Goal: Task Accomplishment & Management: Manage account settings

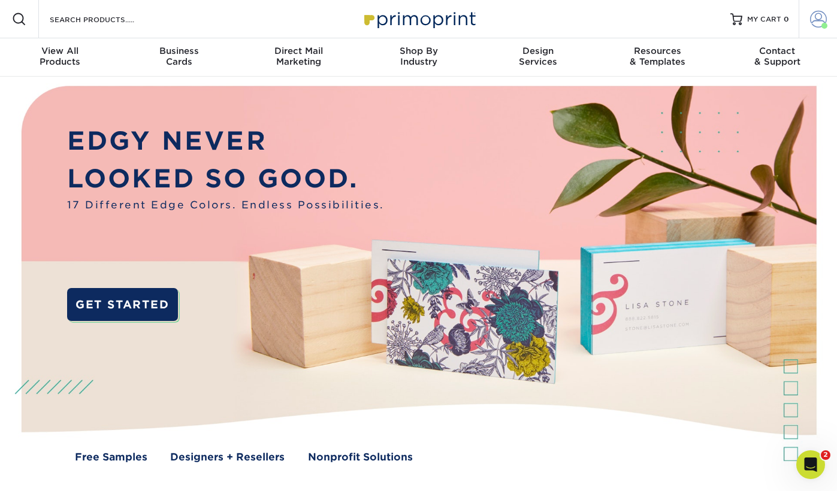
click at [819, 26] on span at bounding box center [818, 19] width 17 height 17
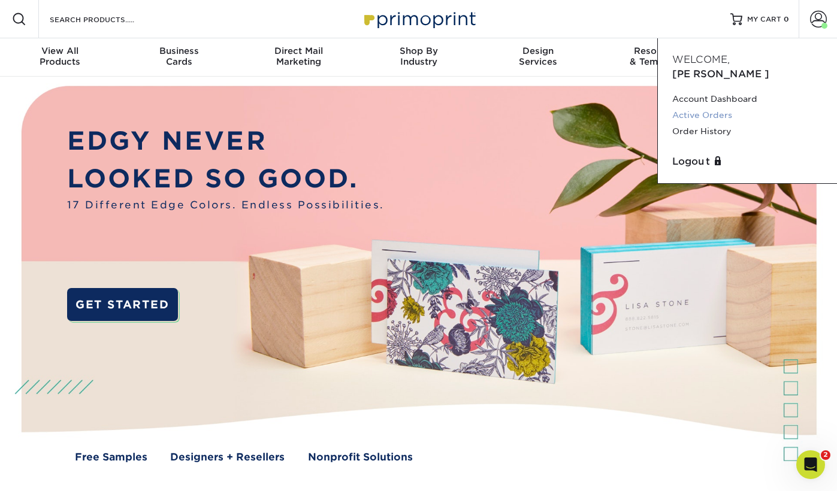
click at [732, 107] on link "Active Orders" at bounding box center [747, 115] width 150 height 16
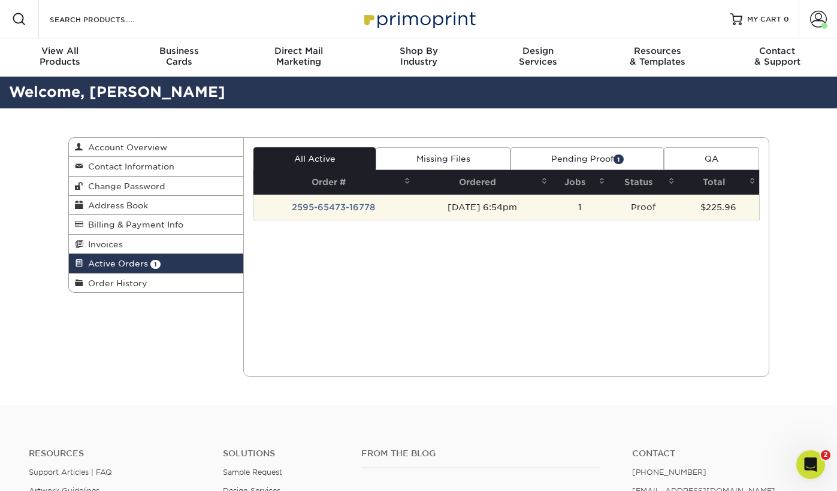
click at [343, 207] on td "2595-65473-16778" at bounding box center [334, 207] width 161 height 25
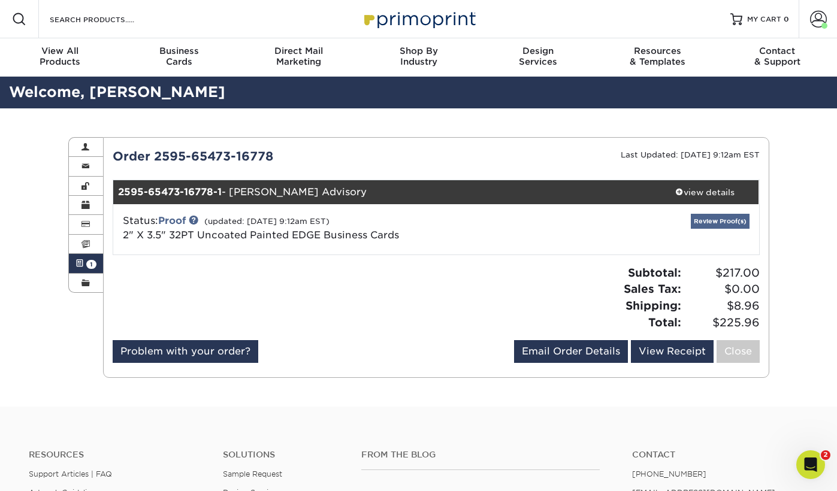
click at [718, 218] on link "Review Proof(s)" at bounding box center [720, 221] width 59 height 15
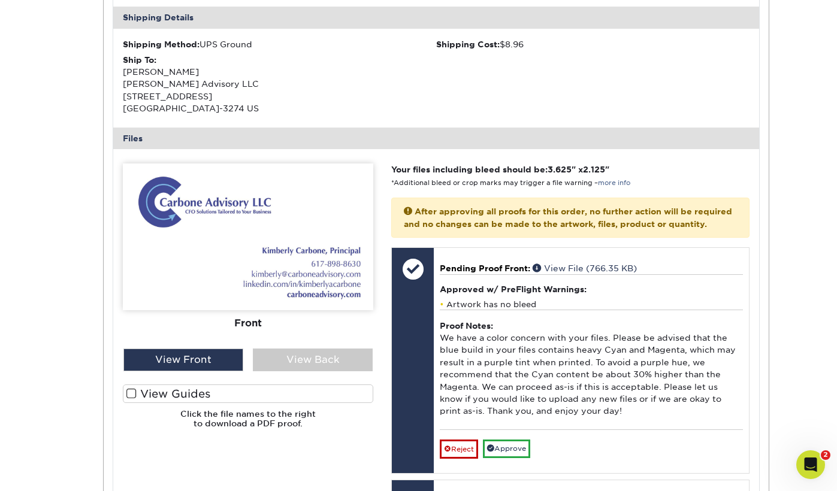
scroll to position [362, 0]
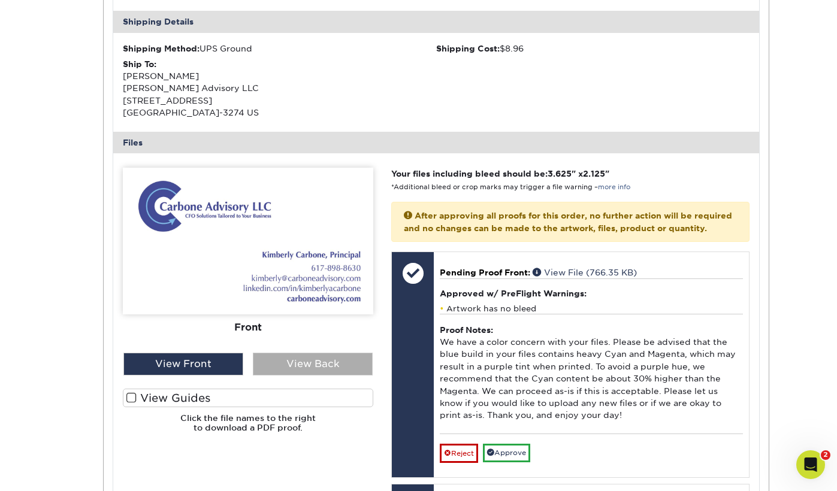
click at [311, 355] on div "View Back" at bounding box center [313, 364] width 120 height 23
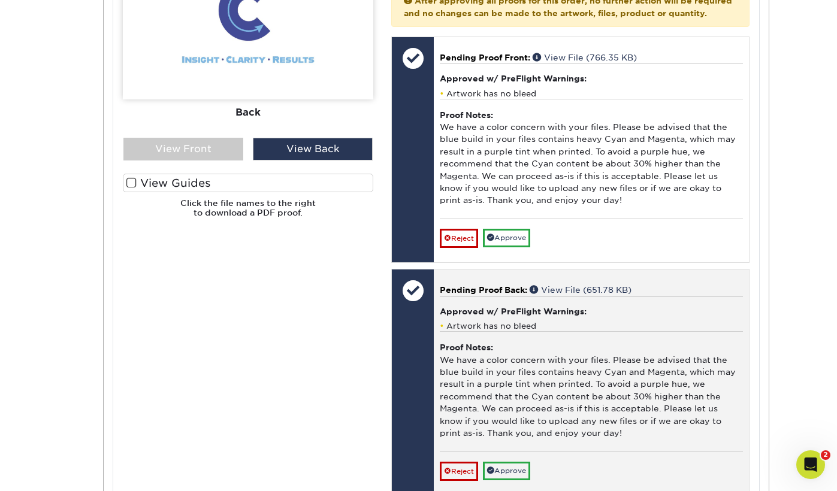
scroll to position [578, 0]
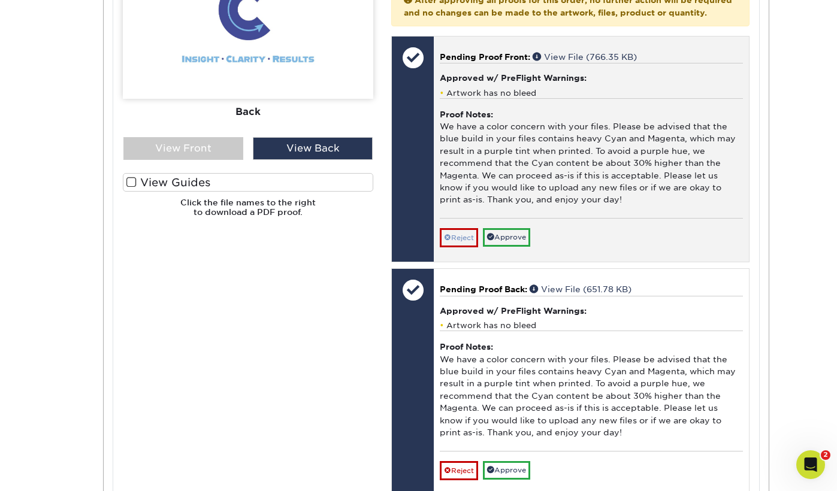
click at [457, 238] on link "Reject" at bounding box center [459, 237] width 38 height 19
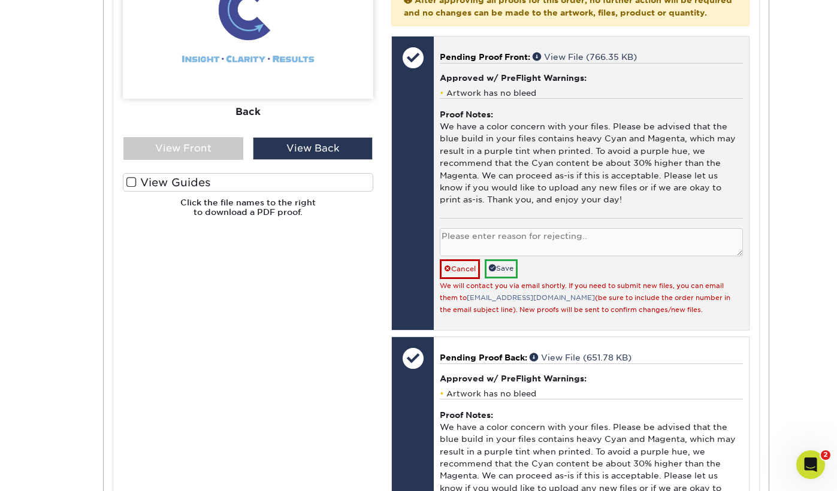
click at [475, 233] on textarea at bounding box center [591, 242] width 303 height 28
type textarea "new design"
click at [503, 260] on link "Save" at bounding box center [501, 269] width 33 height 19
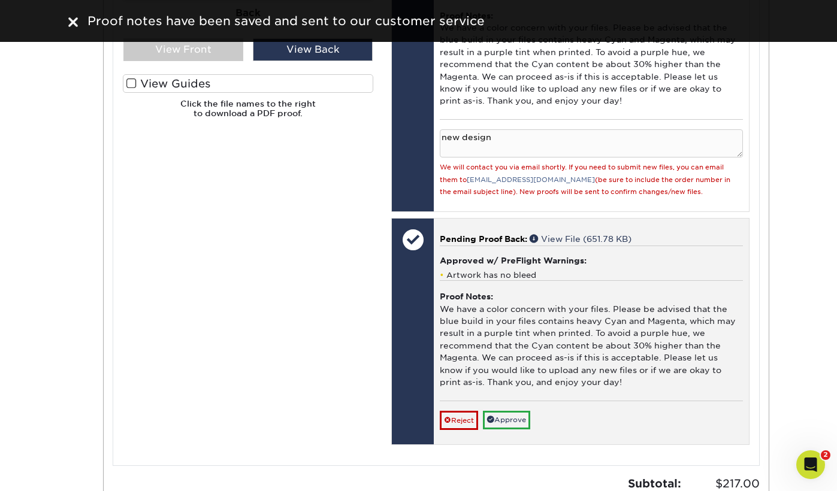
scroll to position [679, 0]
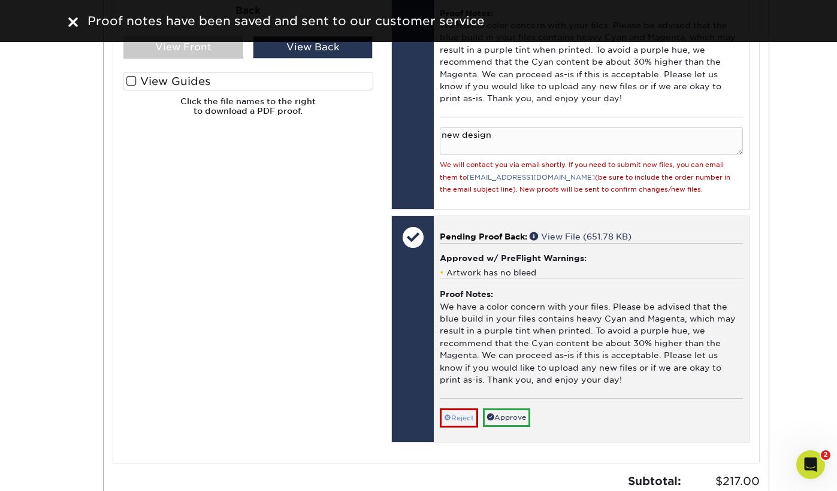
click at [458, 409] on link "Reject" at bounding box center [459, 418] width 38 height 19
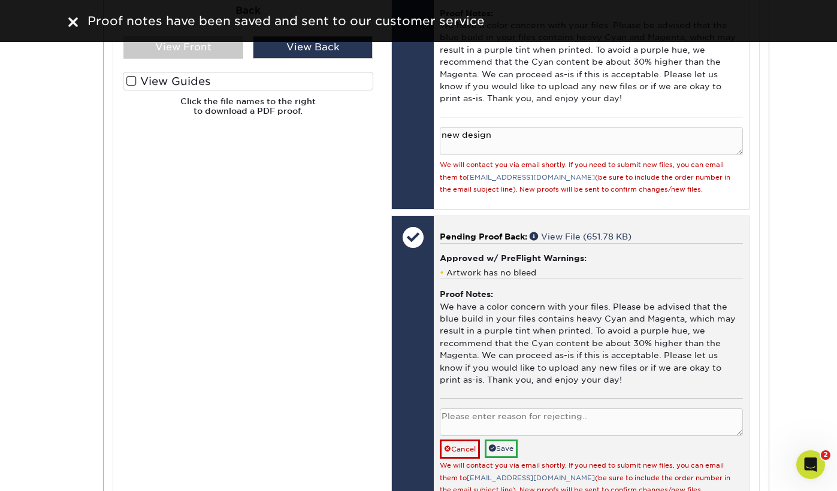
click at [469, 409] on textarea at bounding box center [591, 423] width 303 height 28
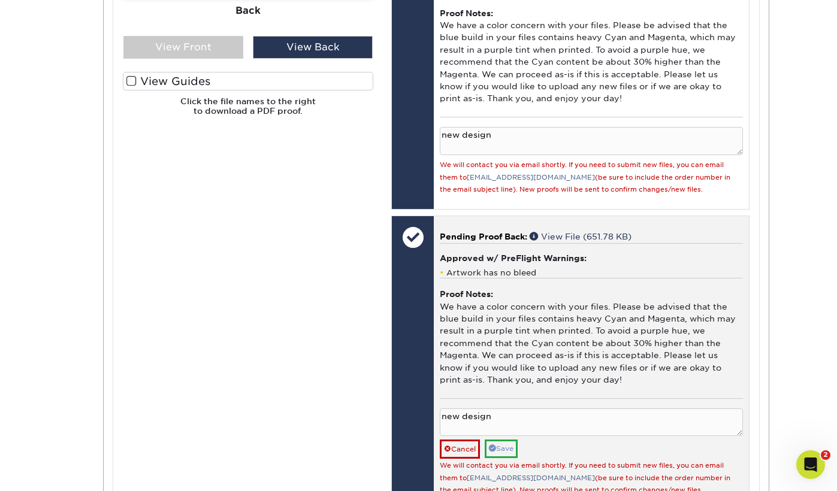
type textarea "new design"
click at [499, 440] on link "Save" at bounding box center [501, 449] width 33 height 19
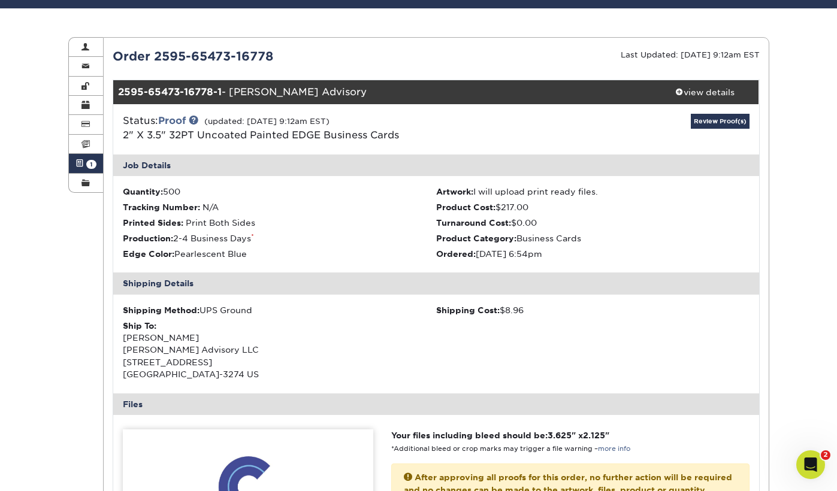
scroll to position [97, 0]
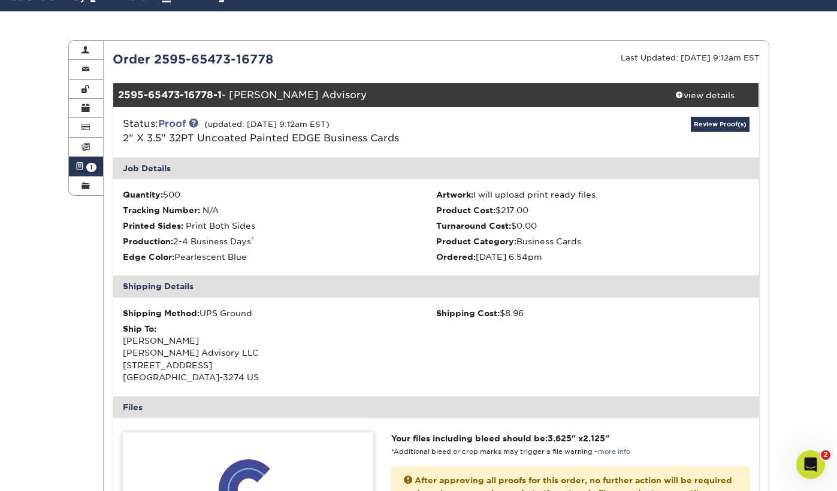
click at [162, 96] on strong "2595-65473-16778-1" at bounding box center [170, 94] width 104 height 11
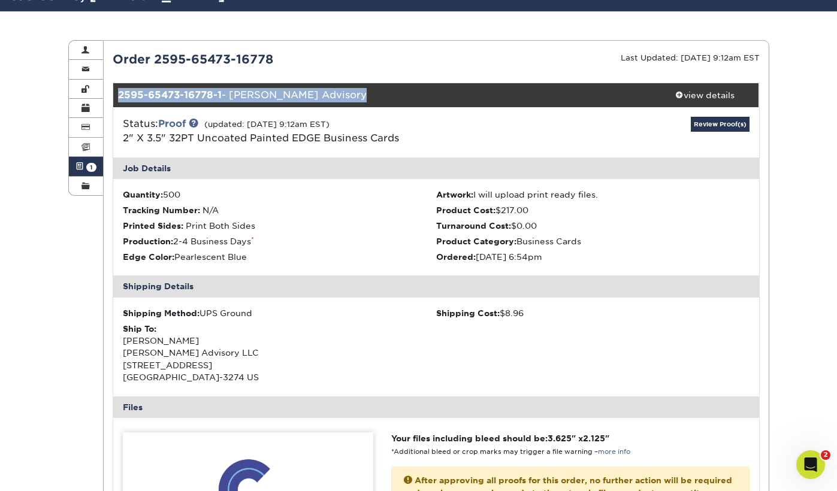
click at [162, 96] on strong "2595-65473-16778-1" at bounding box center [170, 94] width 104 height 11
click at [163, 96] on strong "2595-65473-16778-1" at bounding box center [170, 94] width 104 height 11
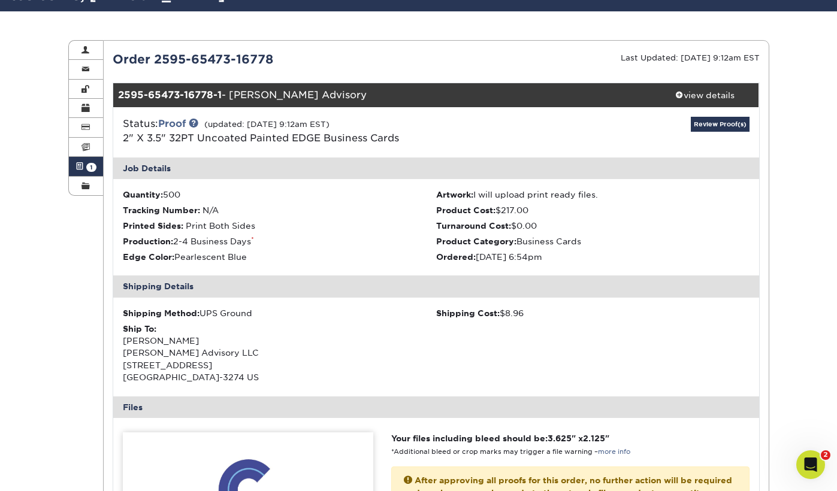
click at [246, 99] on div "2595-65473-16778-1 - [PERSON_NAME] Advisory" at bounding box center [382, 95] width 538 height 24
drag, startPoint x: 272, startPoint y: 56, endPoint x: 158, endPoint y: 58, distance: 113.9
click at [158, 58] on div "Order 2595-65473-16778" at bounding box center [270, 59] width 333 height 18
drag, startPoint x: 150, startPoint y: 62, endPoint x: 289, endPoint y: 65, distance: 139.1
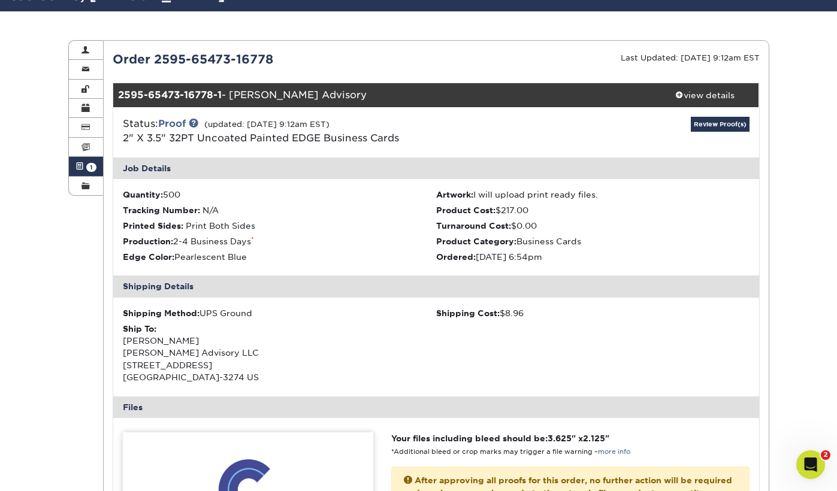
click at [289, 65] on div "Order 2595-65473-16778" at bounding box center [270, 59] width 333 height 18
drag, startPoint x: 286, startPoint y: 62, endPoint x: 114, endPoint y: 59, distance: 172.1
click at [114, 59] on div "Order 2595-65473-16778" at bounding box center [270, 59] width 333 height 18
copy div "Order 2595-65473-16778"
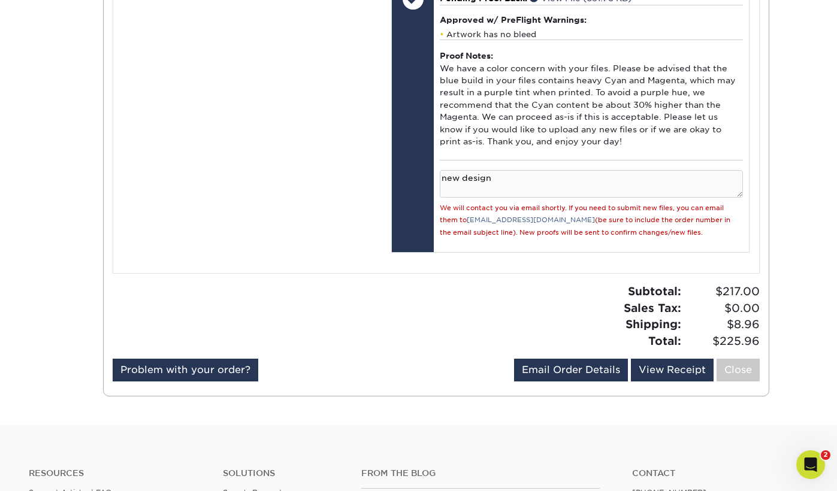
scroll to position [918, 0]
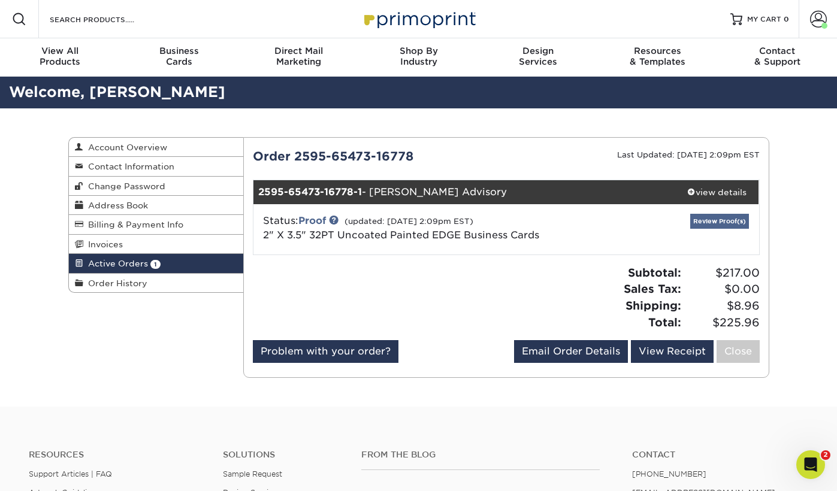
click at [722, 218] on link "Review Proof(s)" at bounding box center [719, 221] width 59 height 15
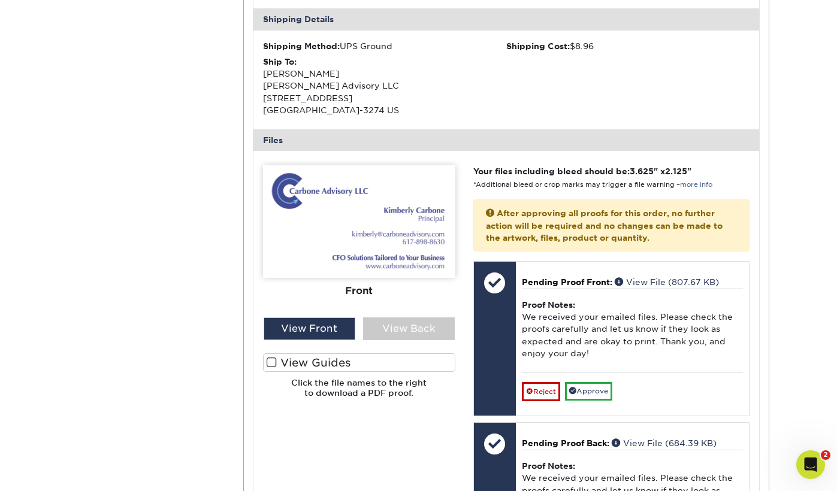
scroll to position [369, 0]
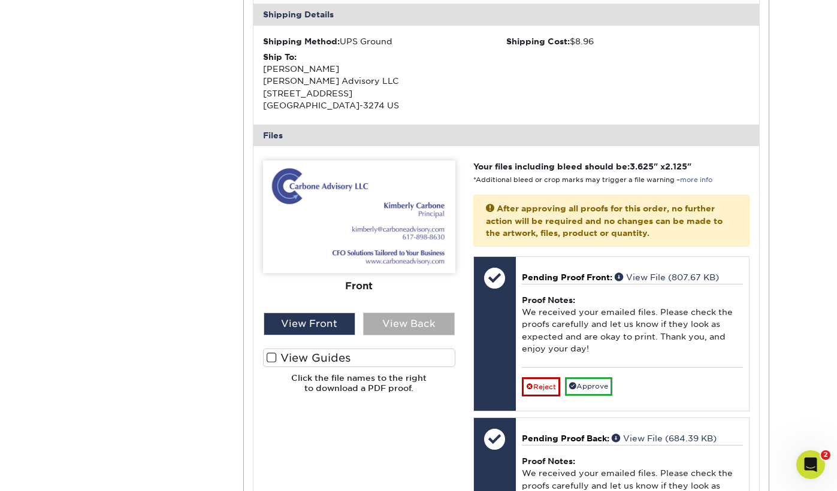
click at [391, 325] on div "View Back" at bounding box center [409, 324] width 92 height 23
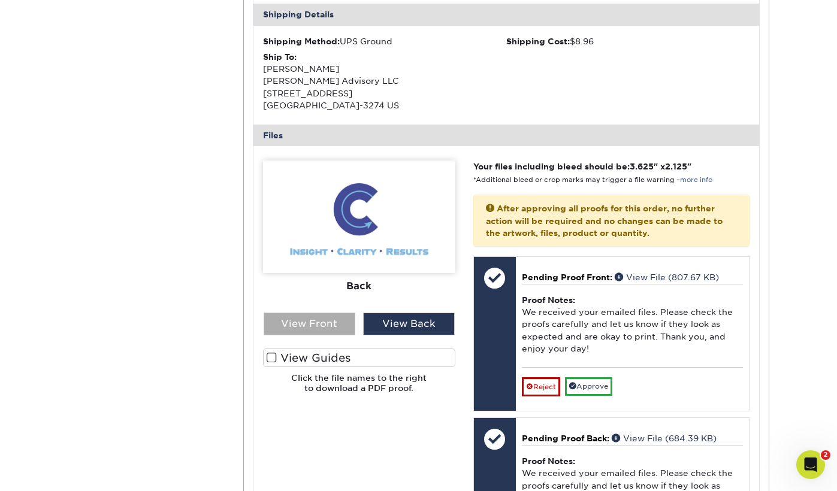
click at [331, 321] on div "View Front" at bounding box center [310, 324] width 92 height 23
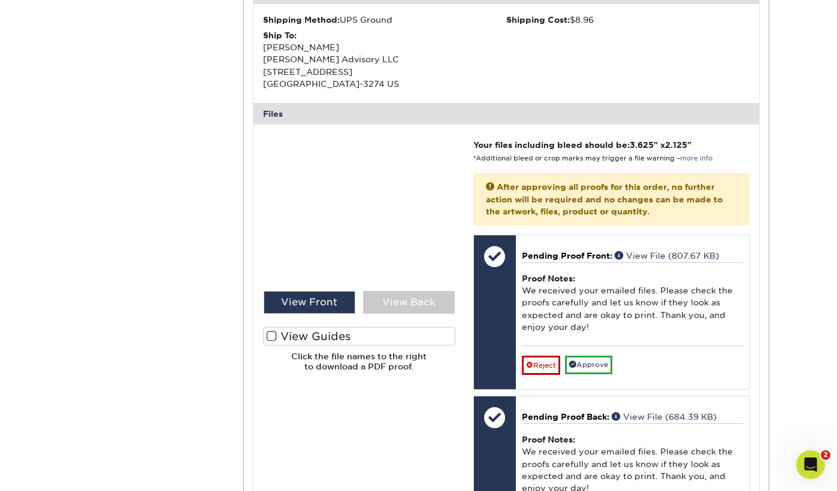
scroll to position [396, 0]
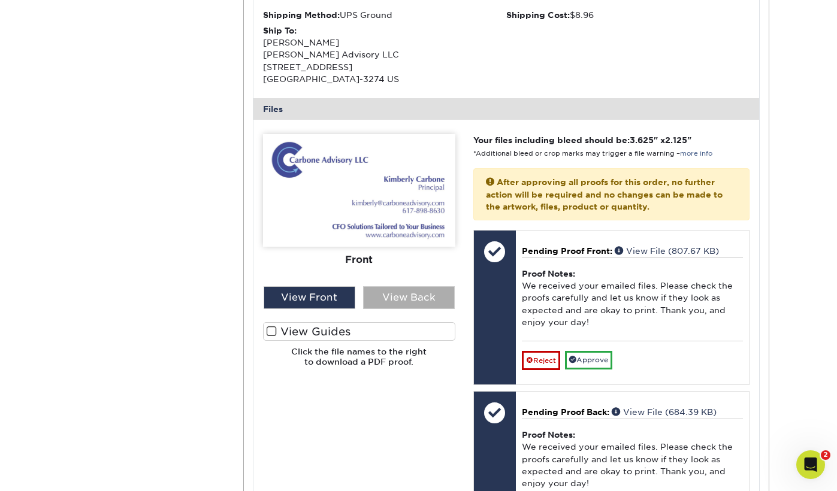
click at [399, 298] on div "View Back" at bounding box center [409, 297] width 92 height 23
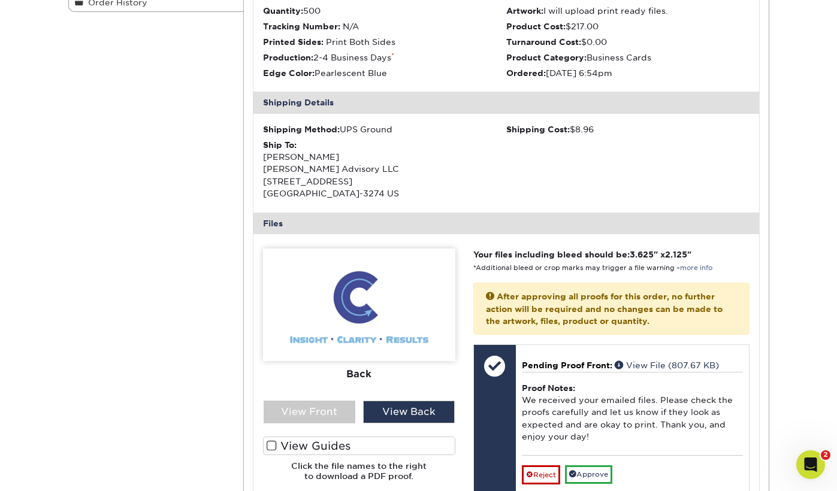
scroll to position [286, 0]
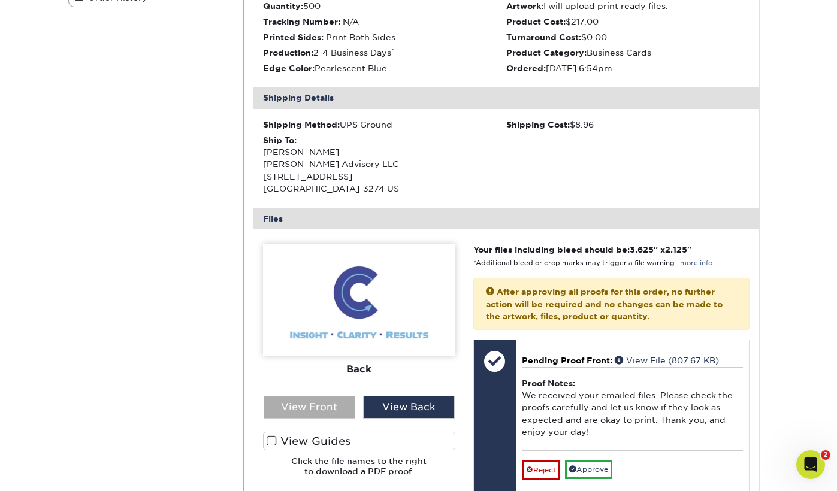
click at [298, 407] on div "View Front" at bounding box center [310, 407] width 92 height 23
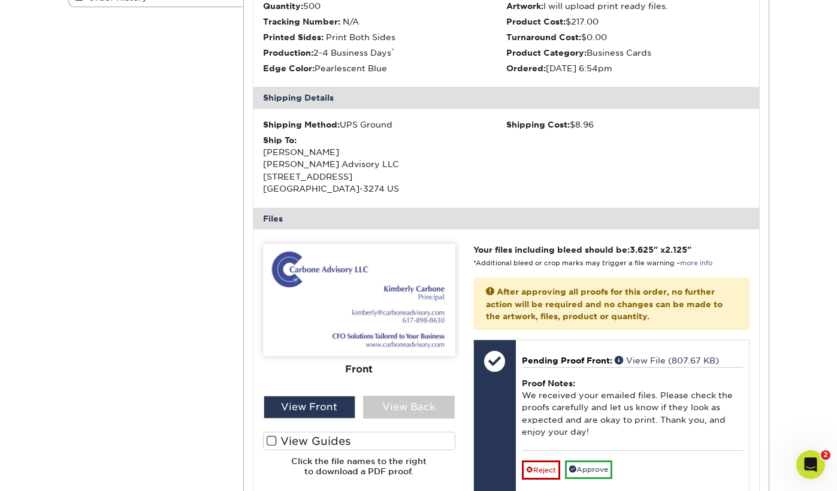
click at [273, 436] on span at bounding box center [272, 441] width 10 height 11
click at [0, 0] on input "View Guides" at bounding box center [0, 0] width 0 height 0
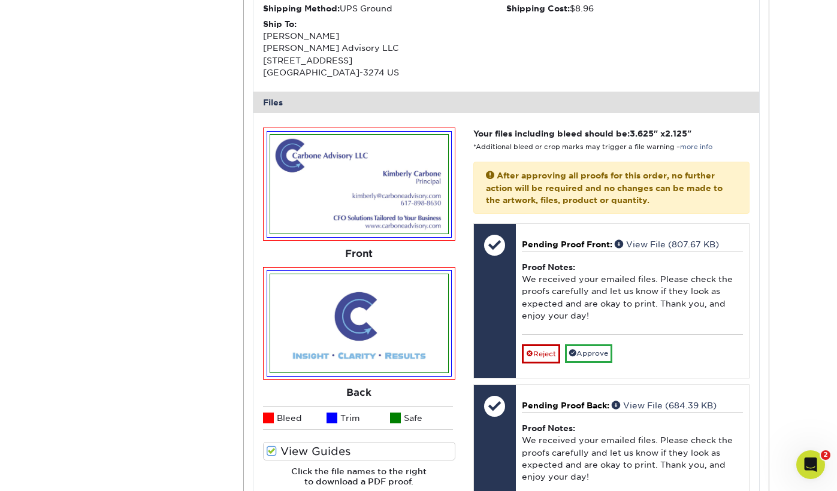
scroll to position [418, 0]
